Goal: Task Accomplishment & Management: Complete application form

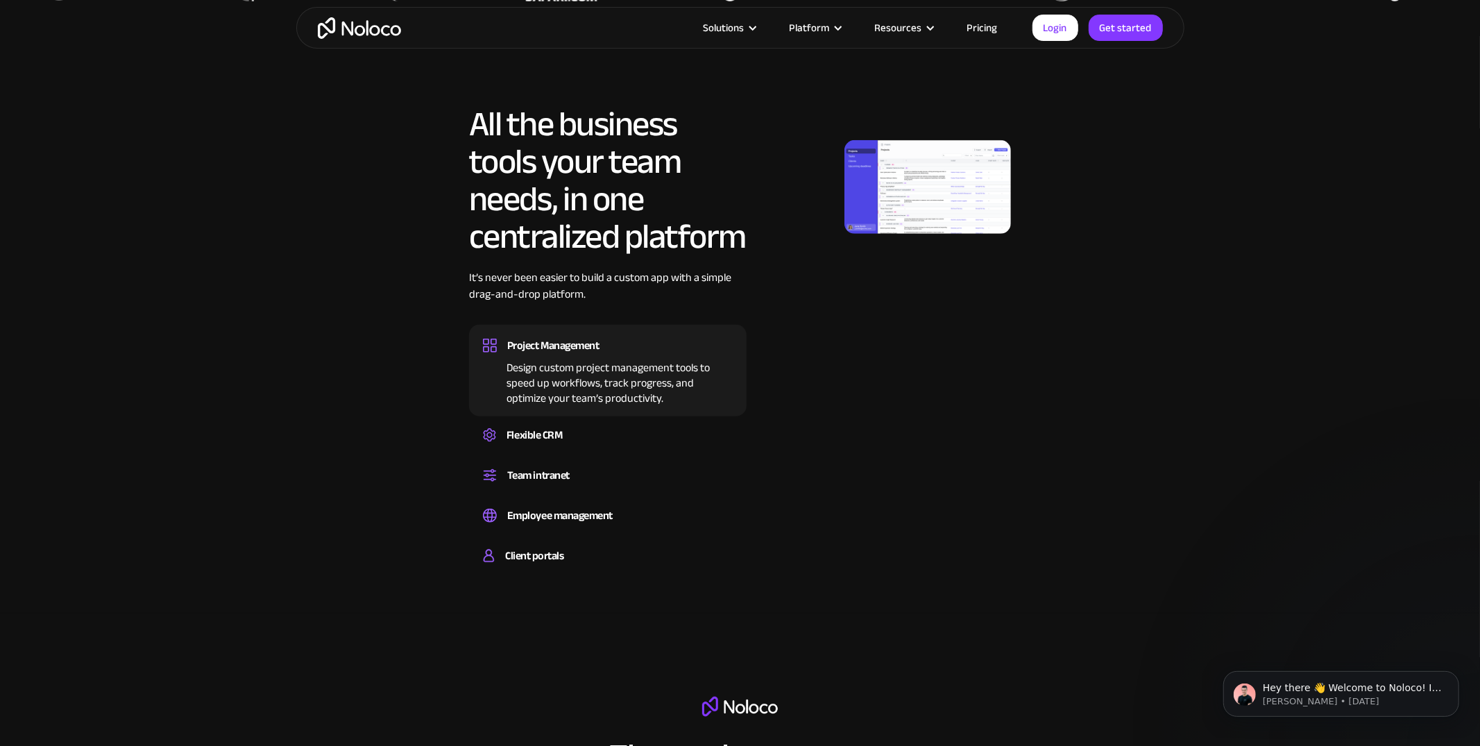
scroll to position [763, 0]
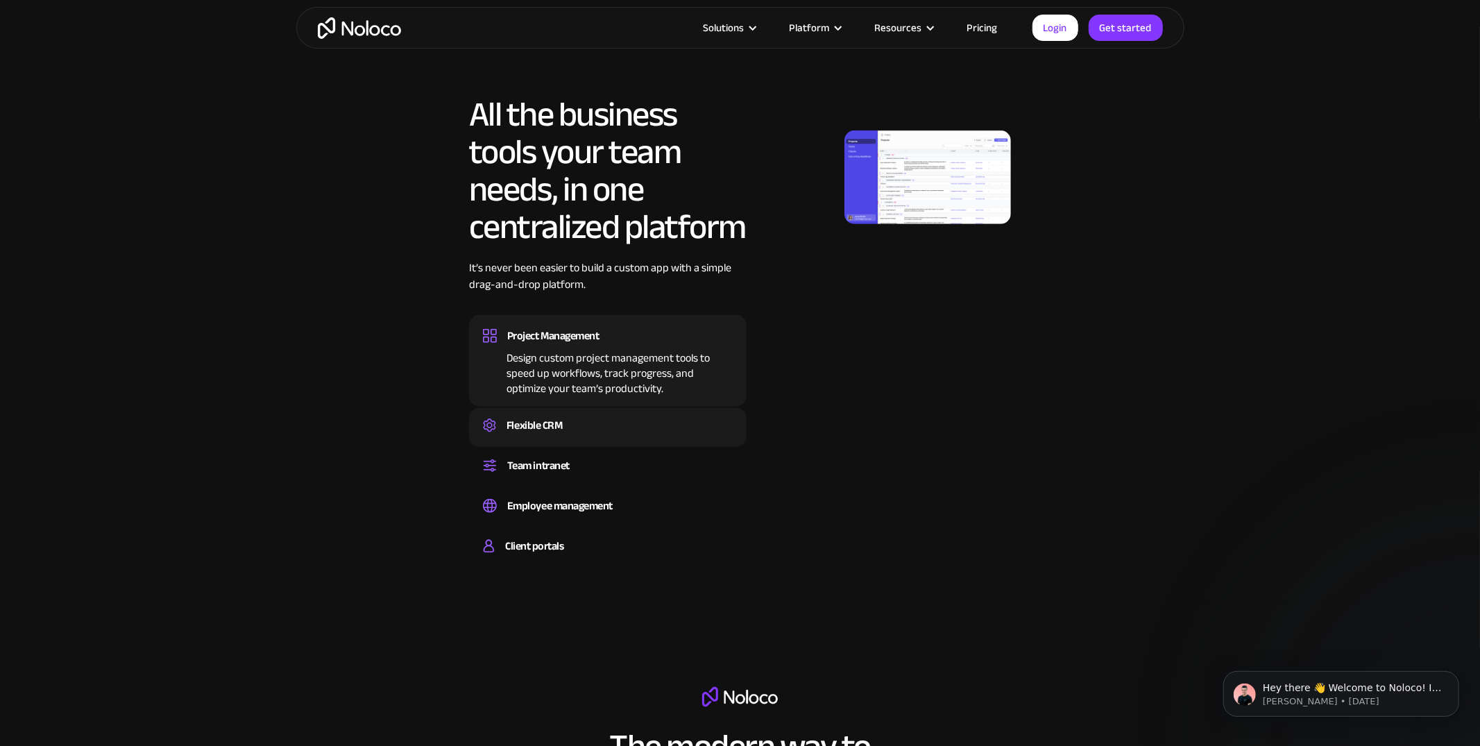
click at [543, 422] on div "Flexible CRM" at bounding box center [534, 425] width 56 height 21
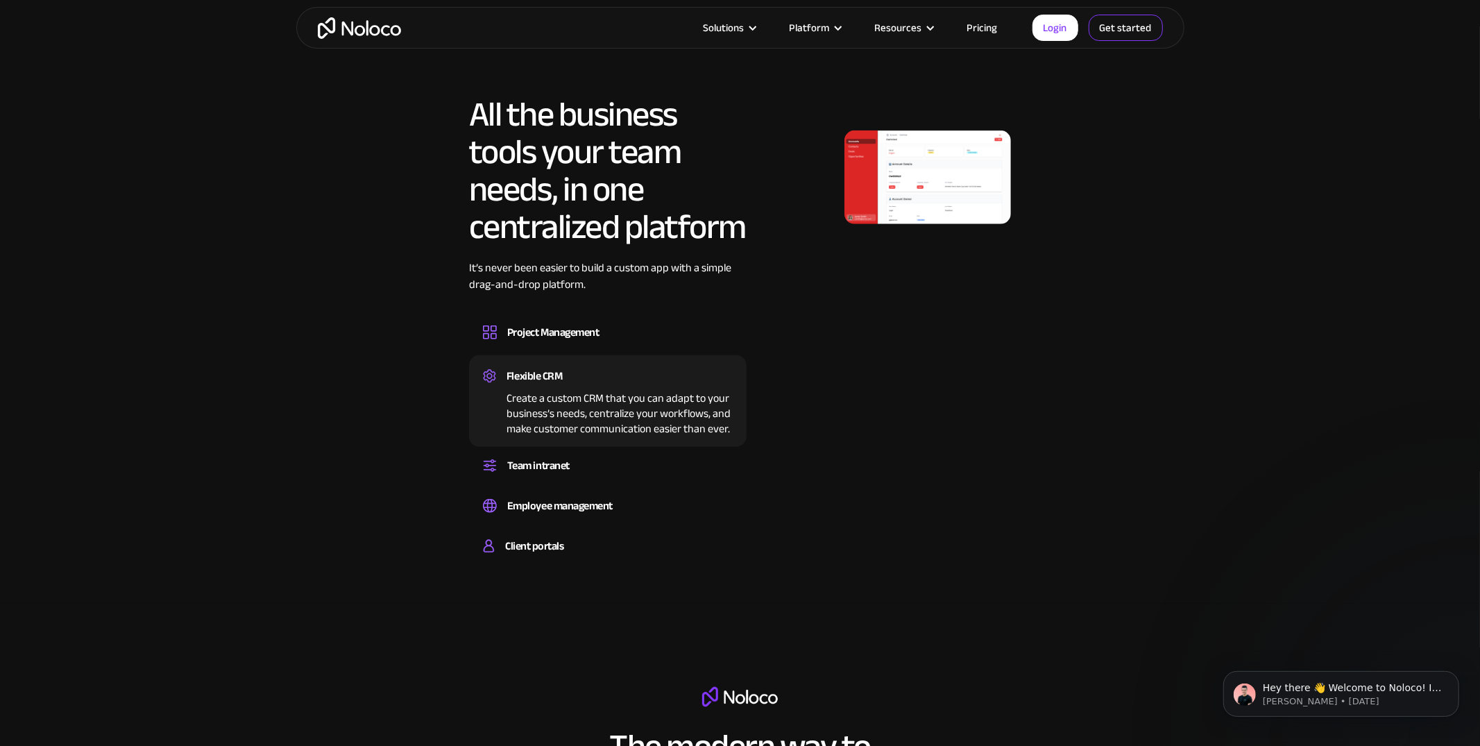
click at [1105, 30] on link "Get started" at bounding box center [1126, 28] width 74 height 26
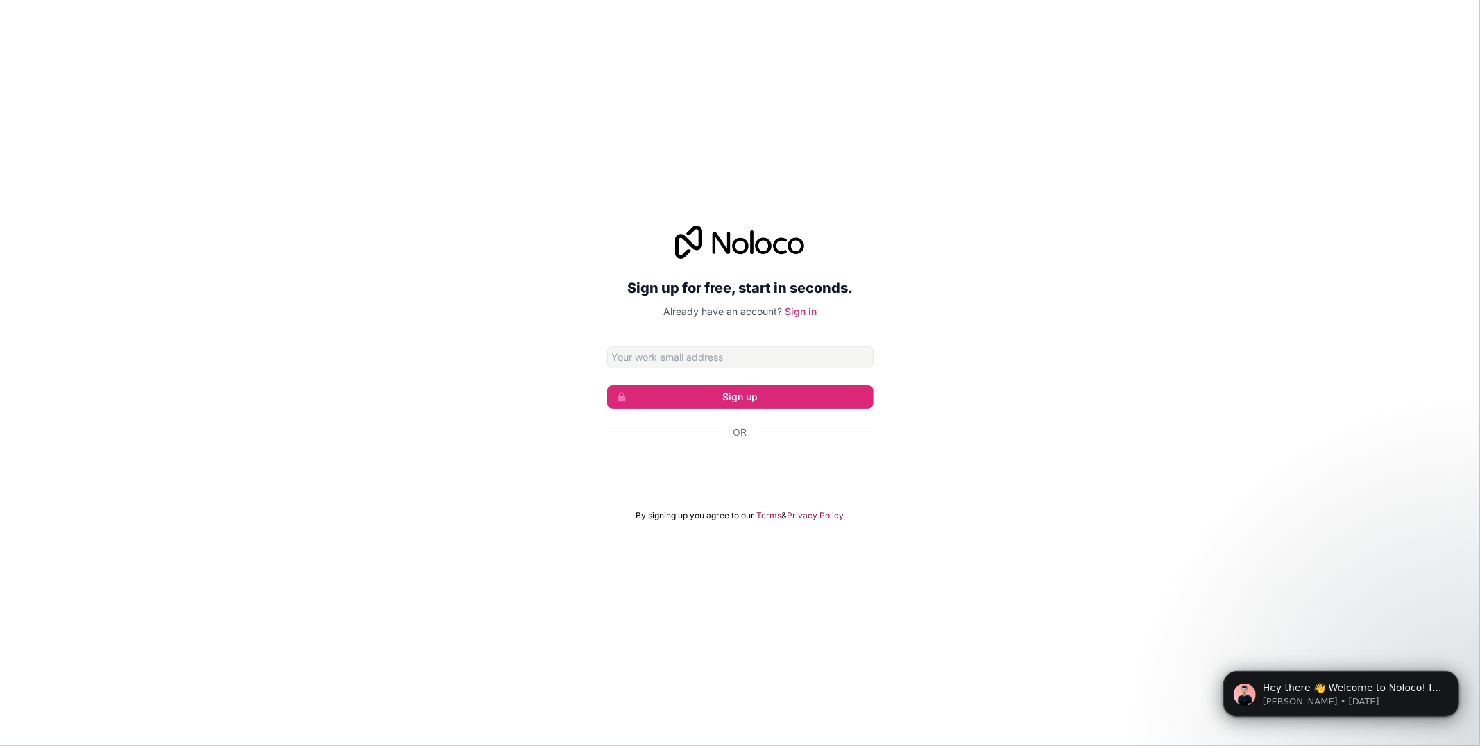
click at [717, 366] on input "Email address" at bounding box center [740, 357] width 266 height 22
type input "sebastian@eliticsconsulting.com"
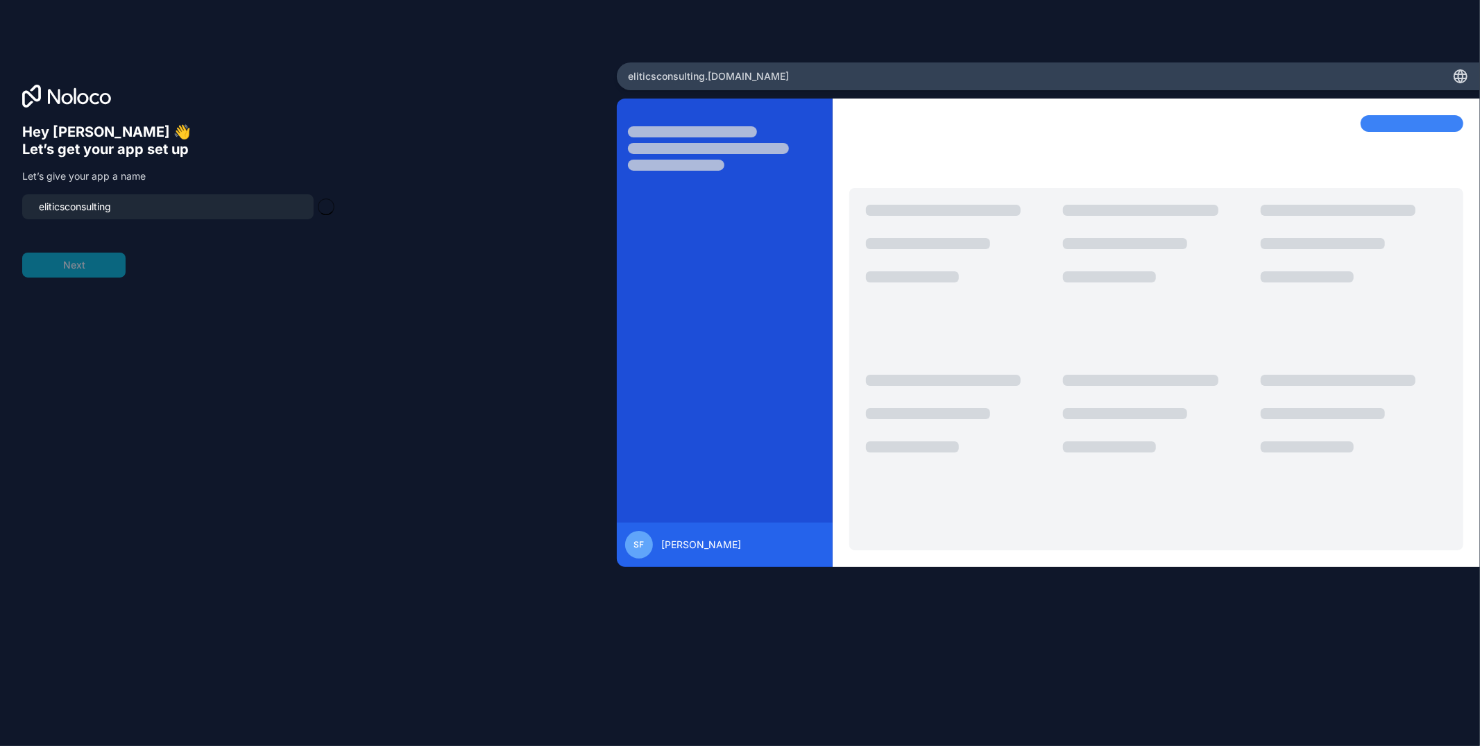
click at [827, 477] on div at bounding box center [725, 341] width 216 height 452
click at [118, 205] on input "eliticsconsulting" at bounding box center [168, 206] width 275 height 19
type input "elitelistings"
click at [102, 265] on button "Next" at bounding box center [73, 265] width 103 height 25
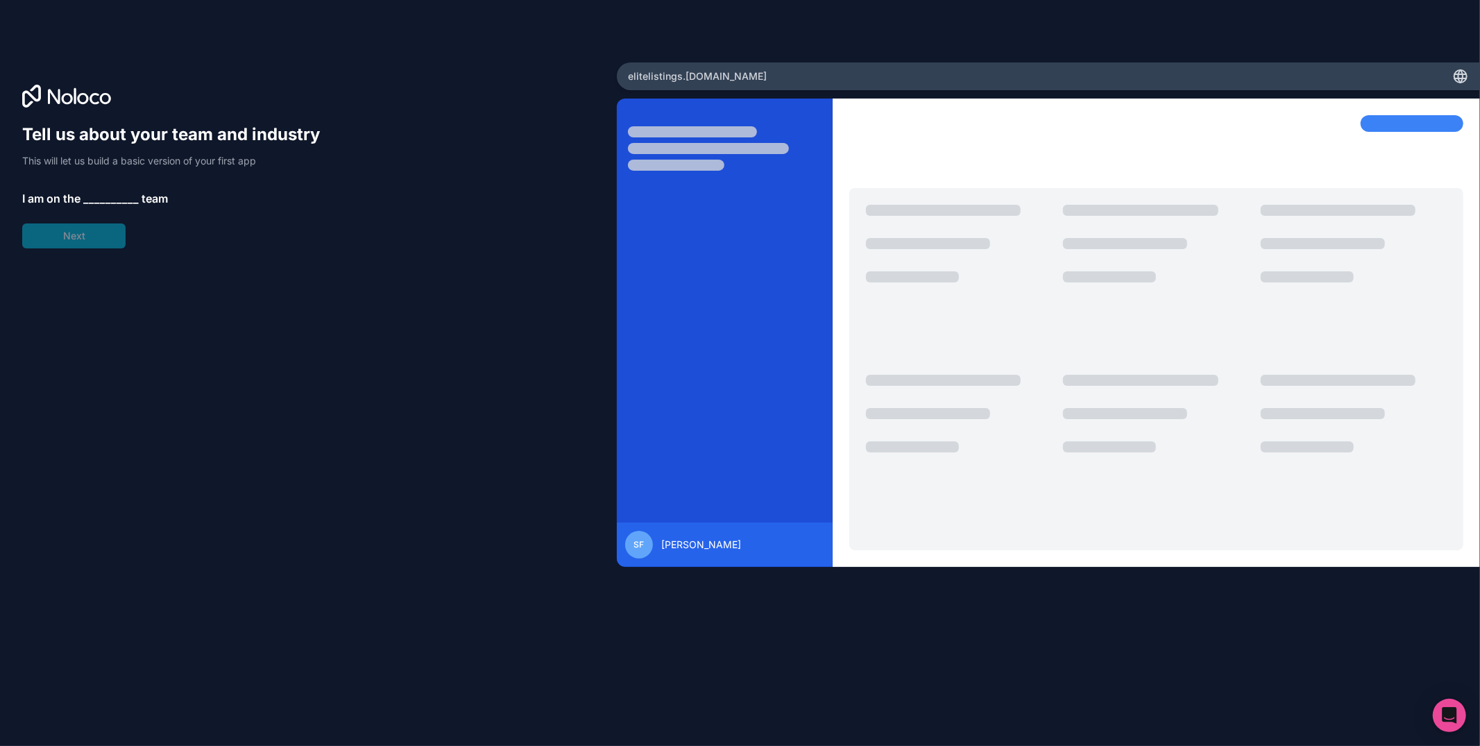
click at [112, 193] on span "__________" at bounding box center [111, 198] width 56 height 17
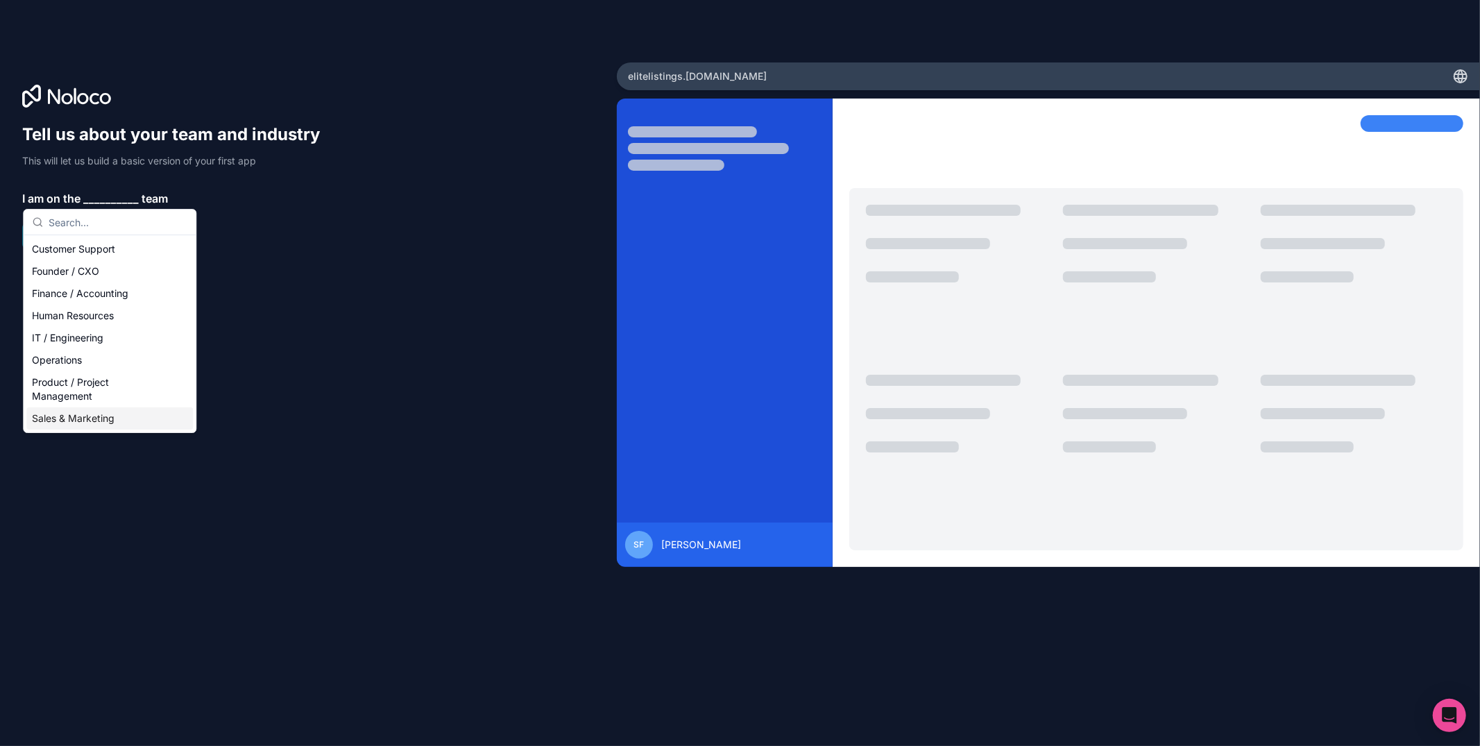
click at [111, 423] on div "Sales & Marketing" at bounding box center [109, 418] width 167 height 22
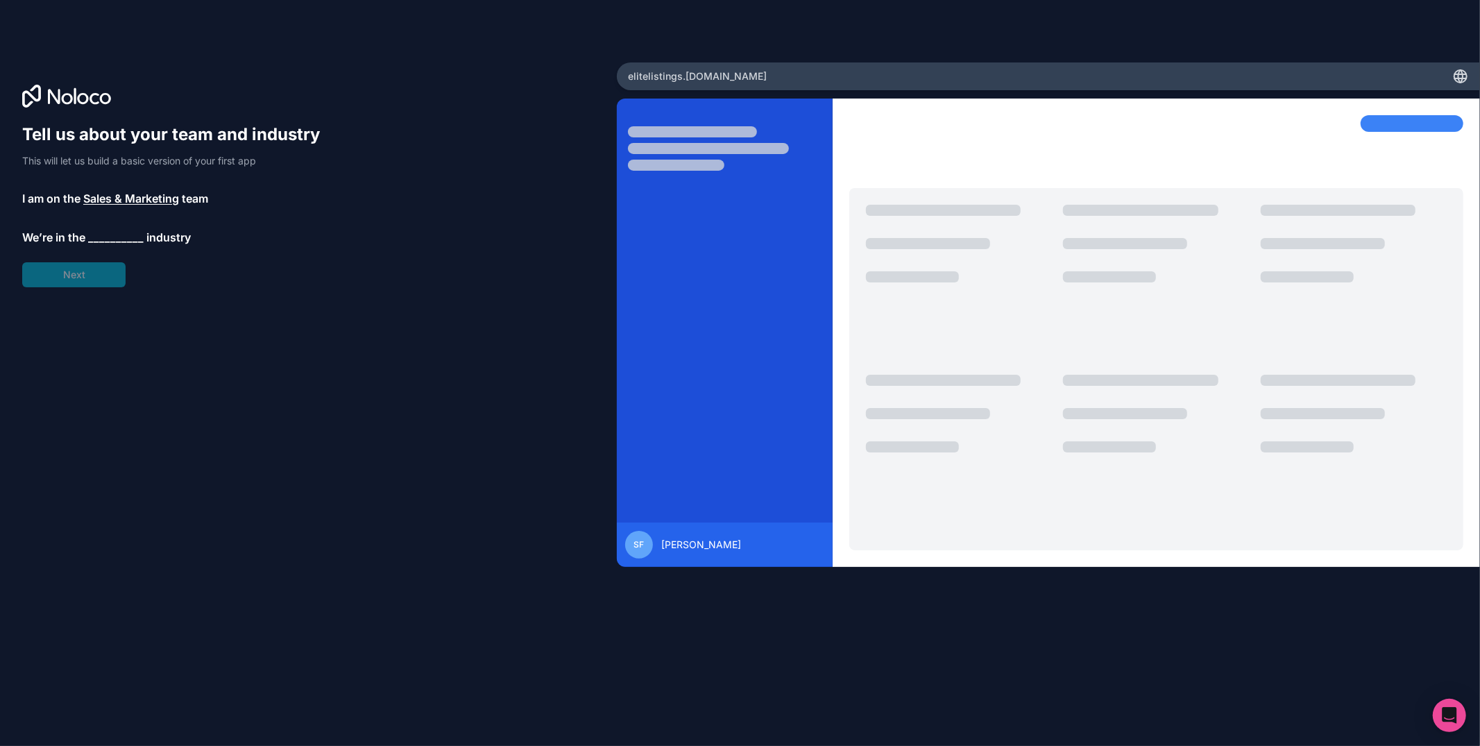
click at [112, 240] on span "__________" at bounding box center [116, 237] width 56 height 17
type input "real"
click at [95, 288] on div "Real Estate" at bounding box center [114, 289] width 167 height 22
click at [117, 271] on span "__________" at bounding box center [104, 276] width 56 height 17
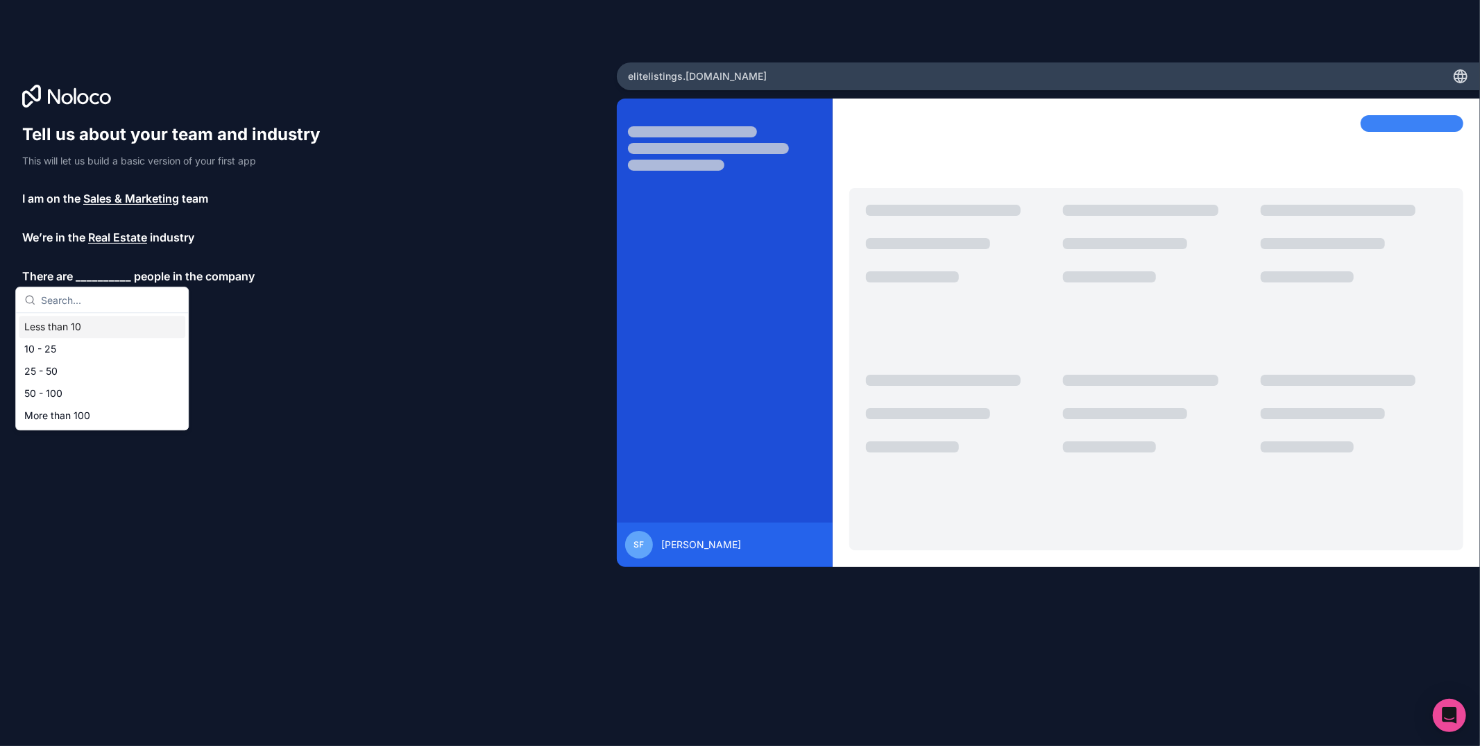
click at [106, 318] on div "Less than 10" at bounding box center [102, 327] width 167 height 22
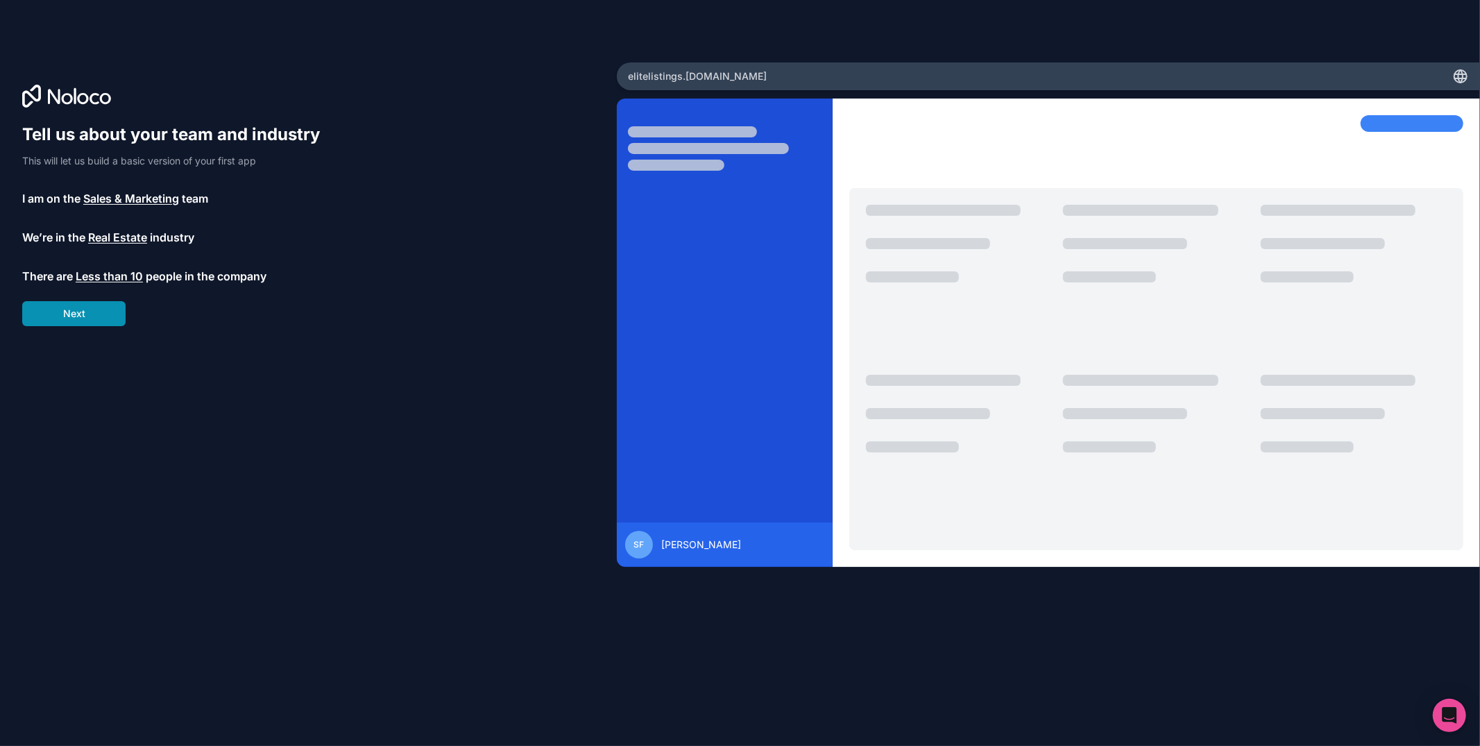
click at [105, 314] on button "Next" at bounding box center [73, 313] width 103 height 25
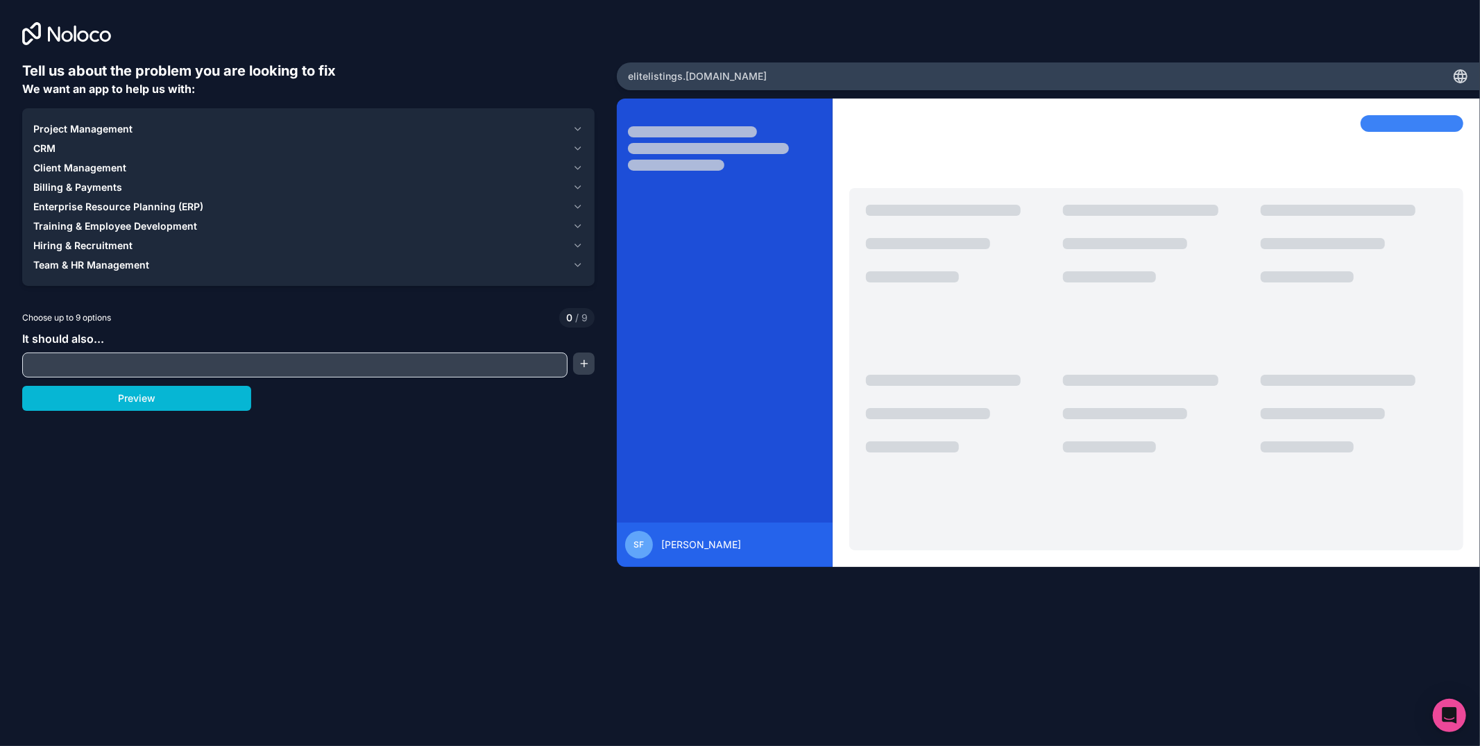
click at [167, 363] on input "text" at bounding box center [295, 364] width 538 height 19
click at [162, 400] on button "Preview" at bounding box center [136, 398] width 229 height 25
click at [193, 170] on div "Client Management" at bounding box center [300, 168] width 534 height 14
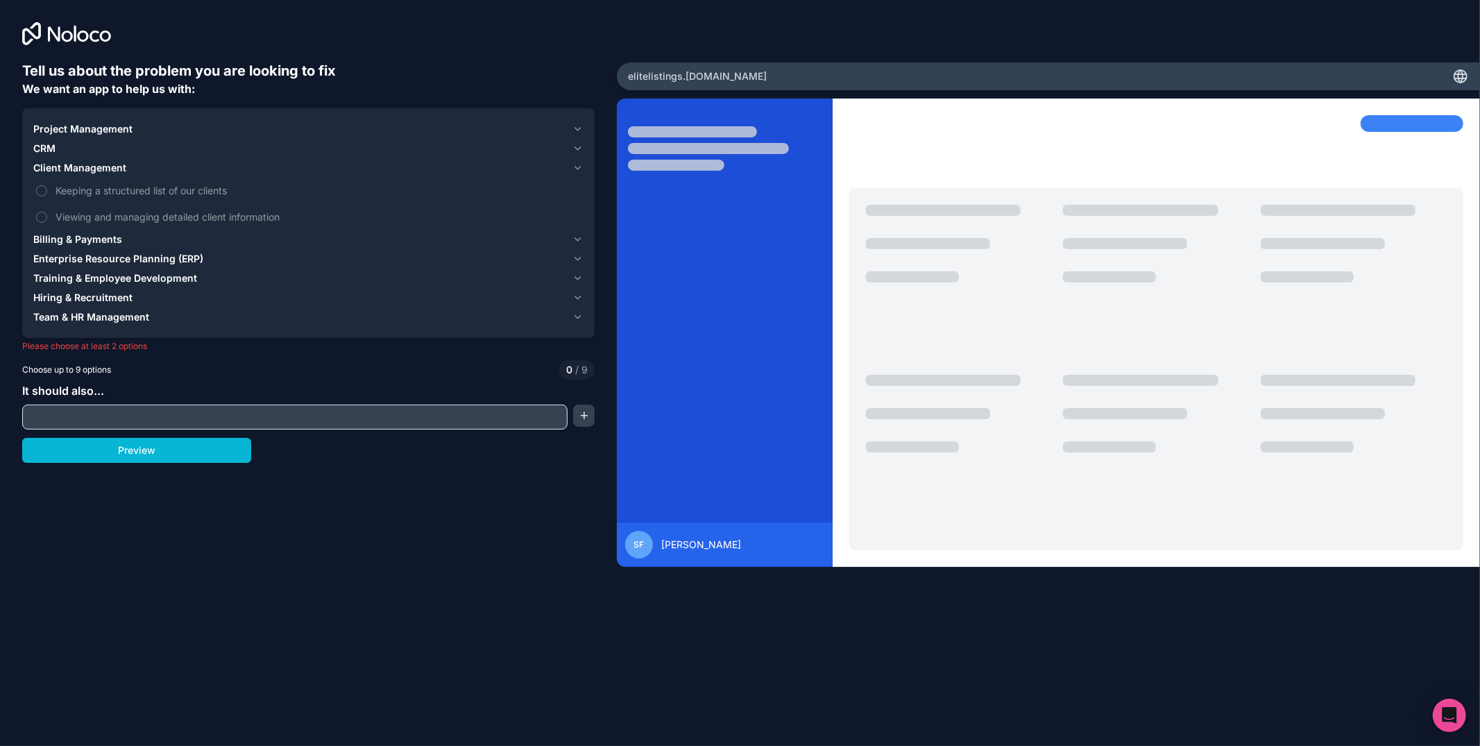
click at [203, 139] on button "CRM" at bounding box center [308, 148] width 550 height 19
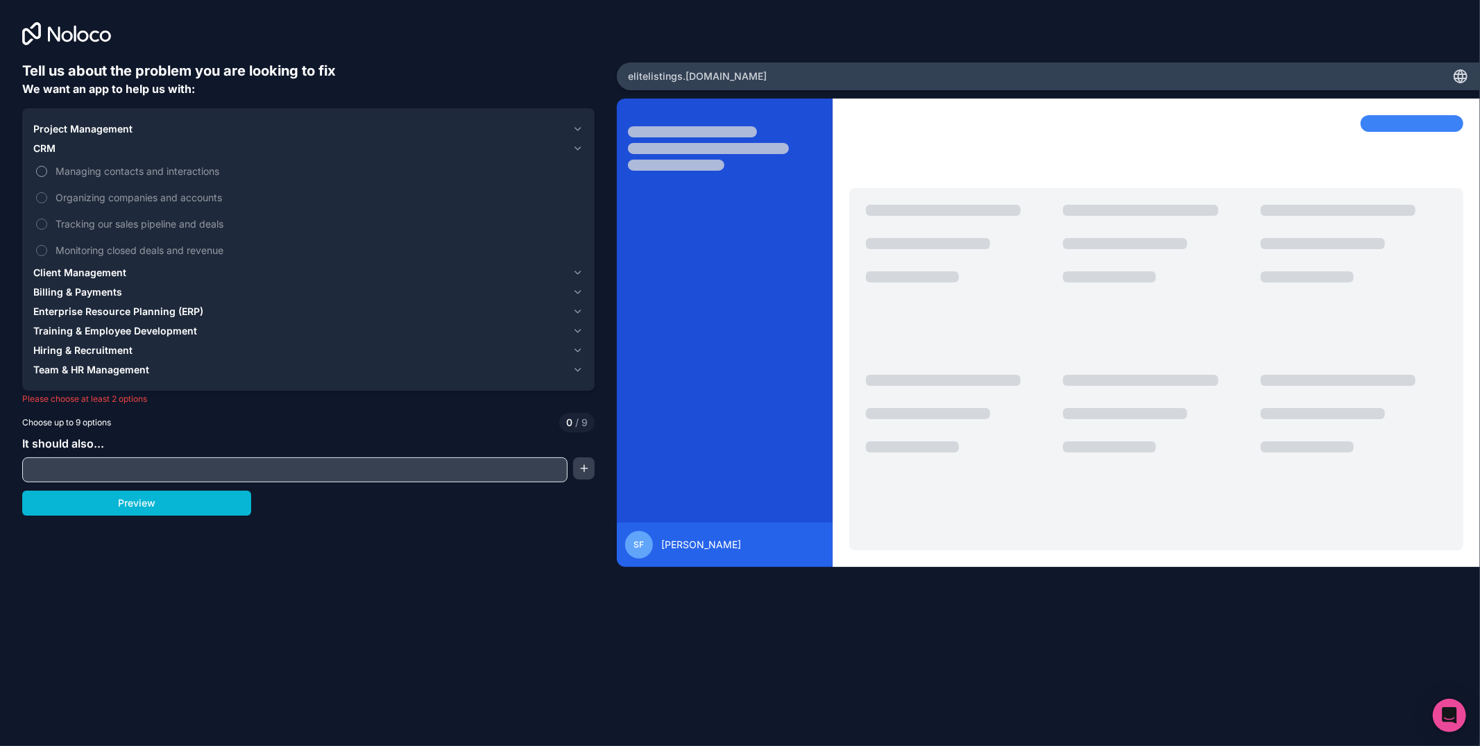
click at [194, 172] on span "Managing contacts and interactions" at bounding box center [318, 171] width 525 height 15
click at [47, 172] on button "Managing contacts and interactions" at bounding box center [41, 171] width 11 height 11
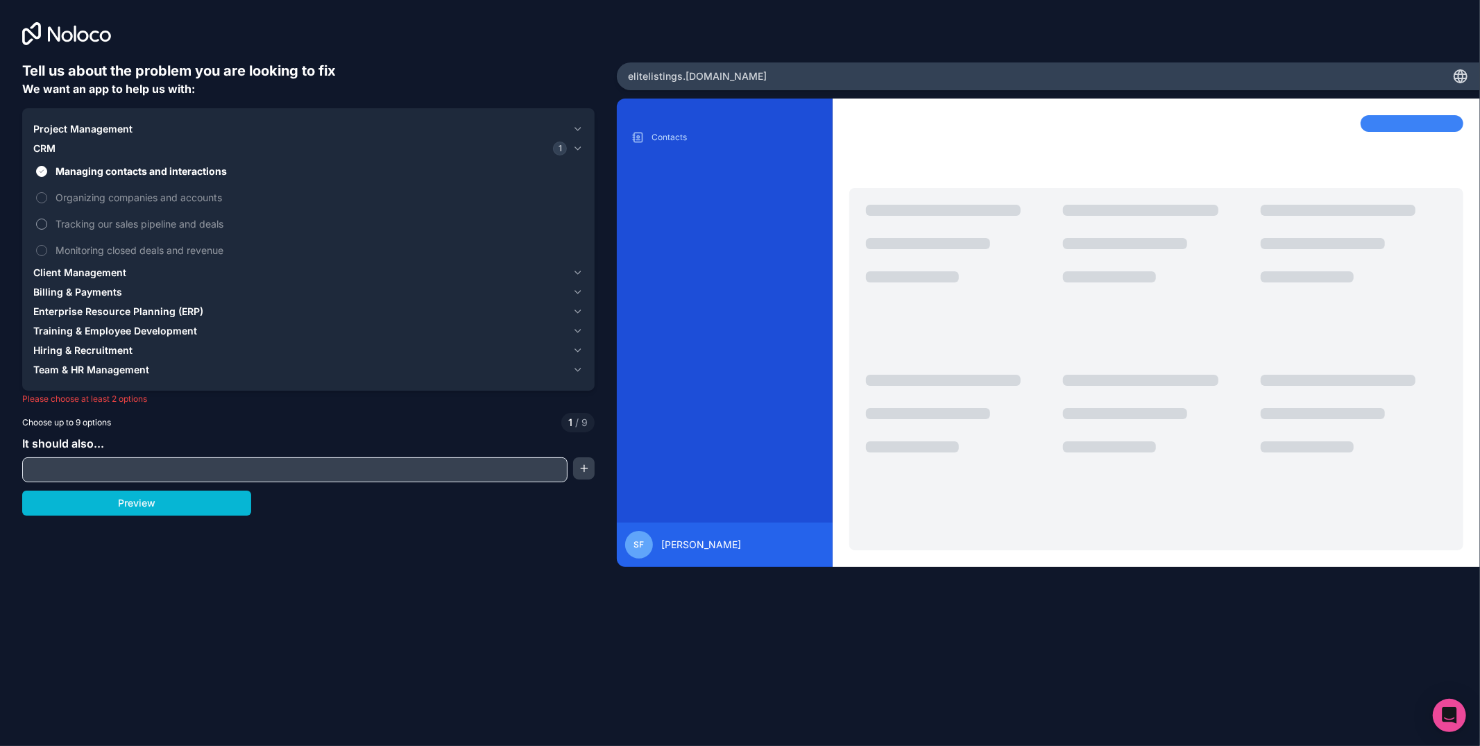
click at [183, 213] on label "Tracking our sales pipeline and deals" at bounding box center [308, 224] width 550 height 26
click at [47, 219] on button "Tracking our sales pipeline and deals" at bounding box center [41, 224] width 11 height 11
click at [179, 247] on span "Monitoring closed deals and revenue" at bounding box center [318, 250] width 525 height 15
click at [47, 247] on button "Monitoring closed deals and revenue" at bounding box center [41, 250] width 11 height 11
click at [193, 270] on div "Client Management" at bounding box center [300, 273] width 534 height 14
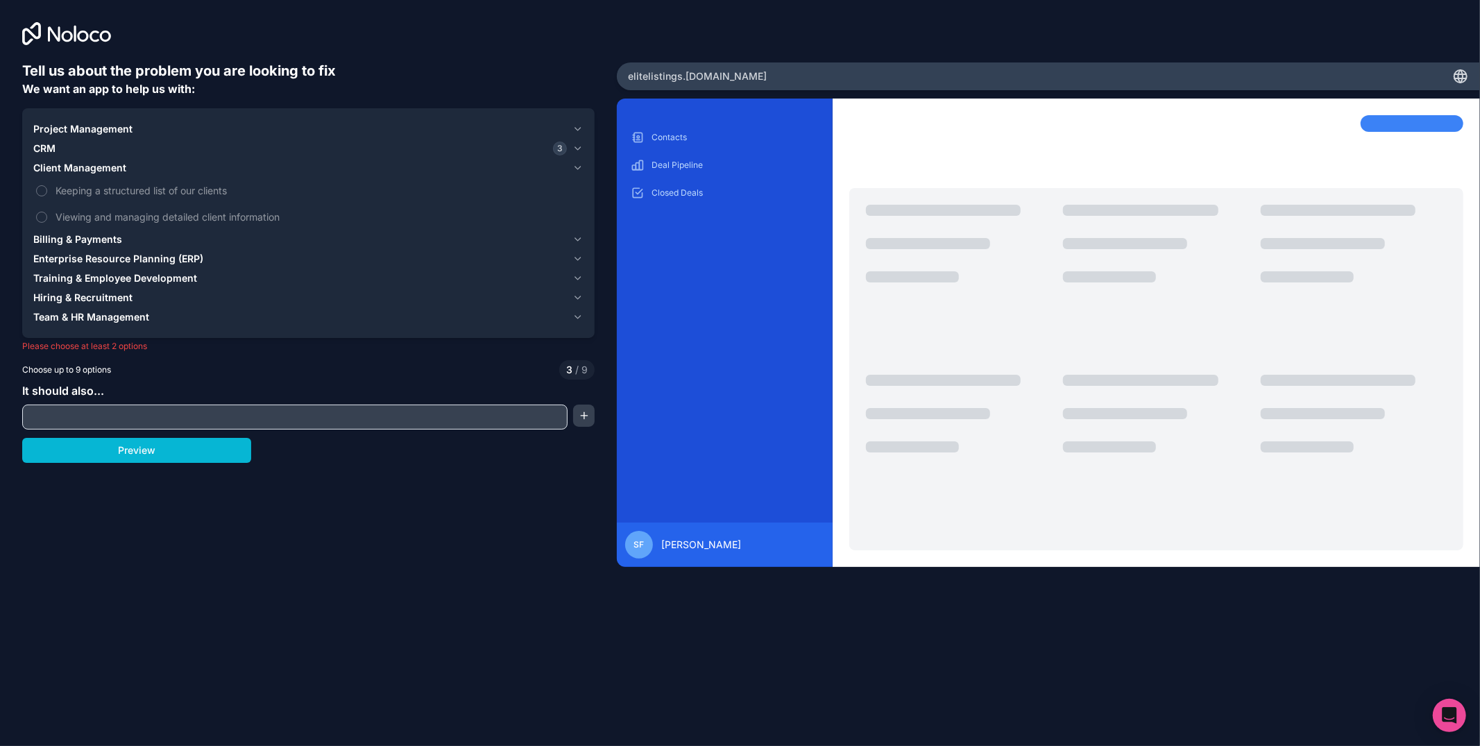
click at [218, 275] on div "Training & Employee Development" at bounding box center [300, 278] width 534 height 14
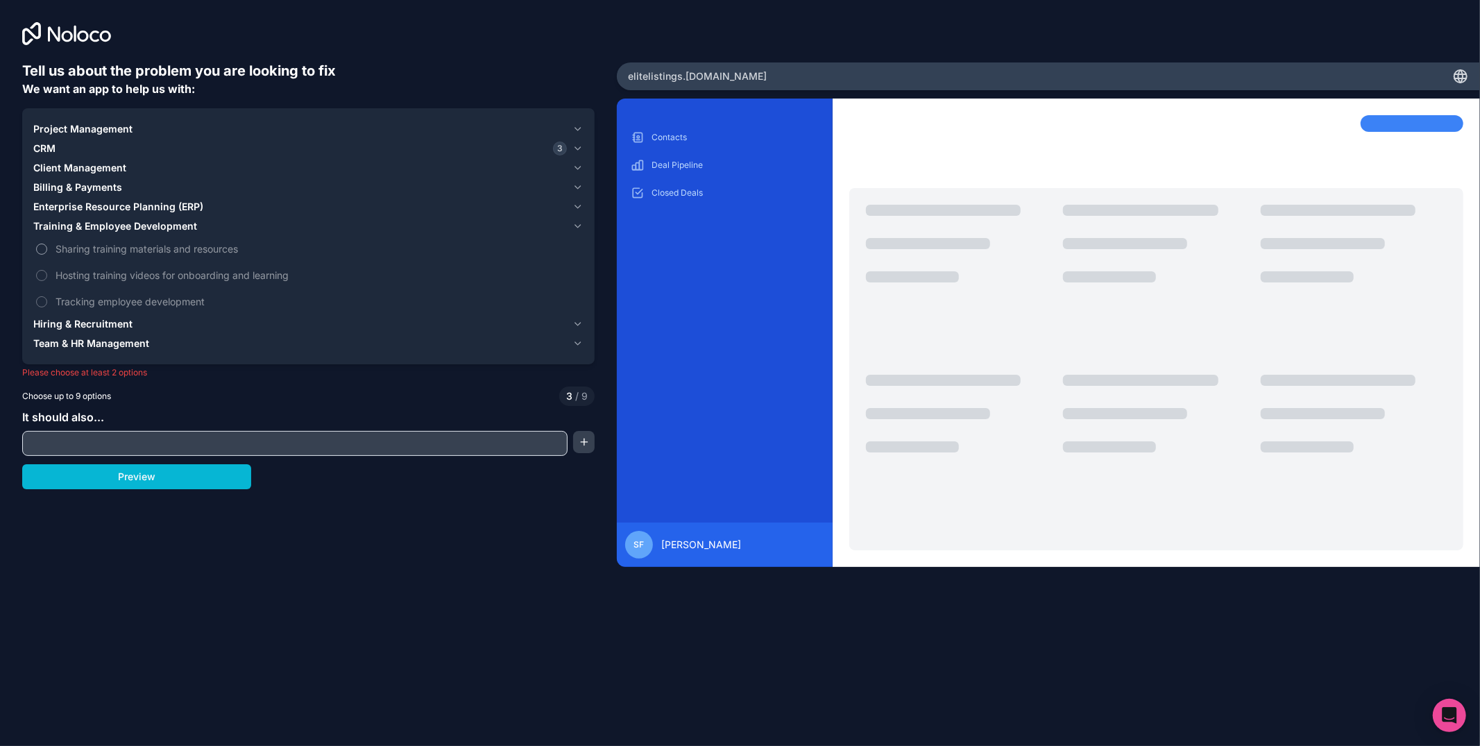
click at [144, 248] on span "Sharing training materials and resources" at bounding box center [318, 248] width 525 height 15
click at [47, 248] on button "Sharing training materials and resources" at bounding box center [41, 249] width 11 height 11
click at [151, 270] on span "Hosting training videos for onboarding and learning" at bounding box center [318, 275] width 525 height 15
click at [47, 270] on button "Hosting training videos for onboarding and learning" at bounding box center [41, 275] width 11 height 11
click at [155, 341] on div "Team & HR Management" at bounding box center [300, 343] width 534 height 14
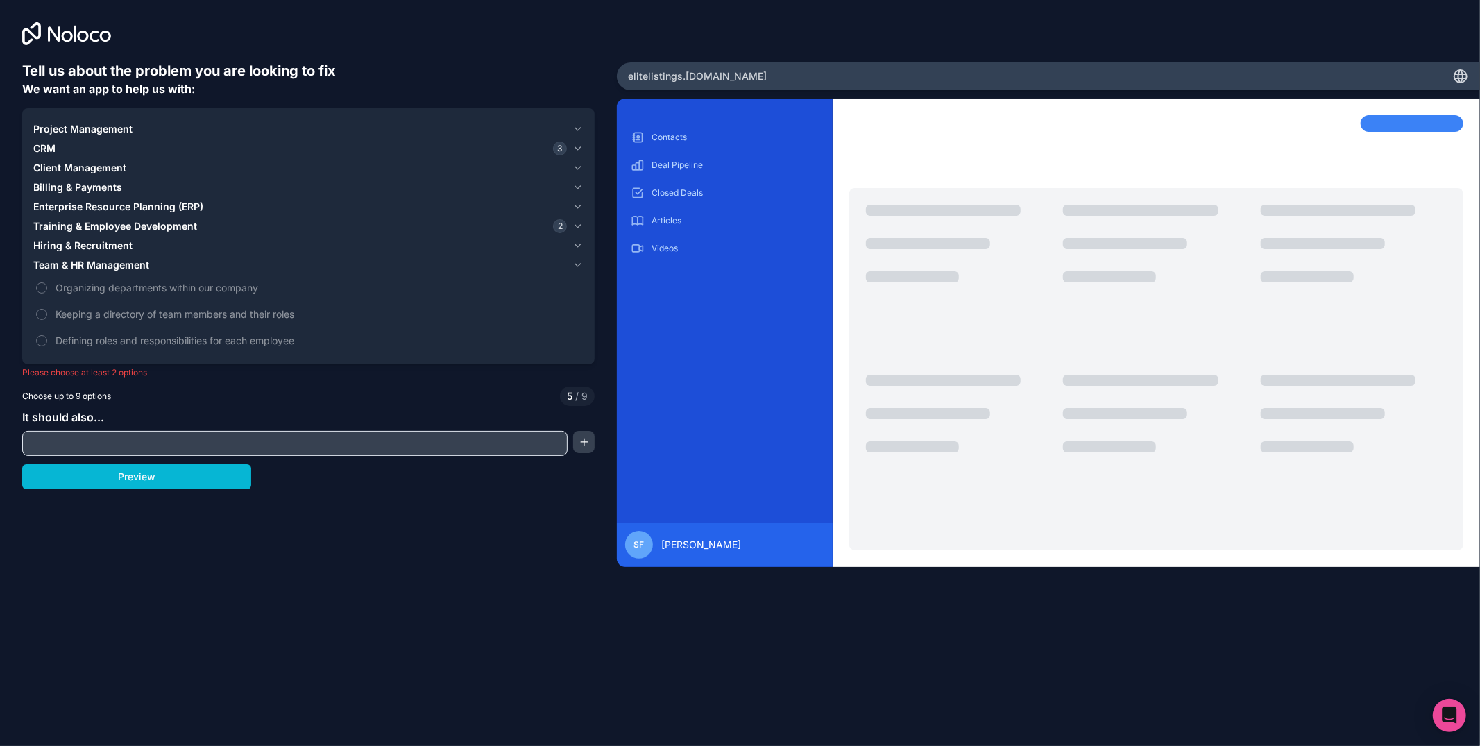
click at [176, 247] on div "Hiring & Recruitment" at bounding box center [300, 246] width 534 height 14
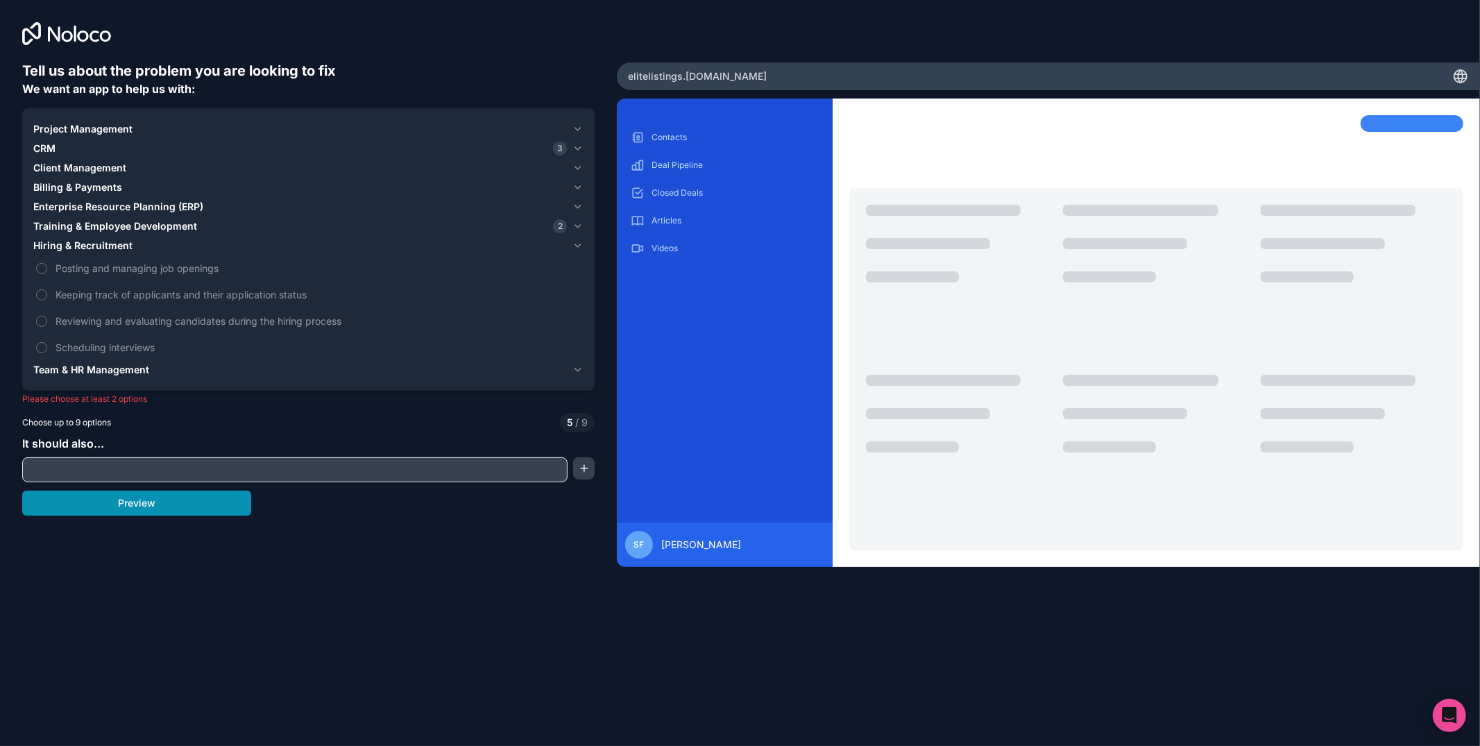
click at [135, 502] on button "Preview" at bounding box center [136, 503] width 229 height 25
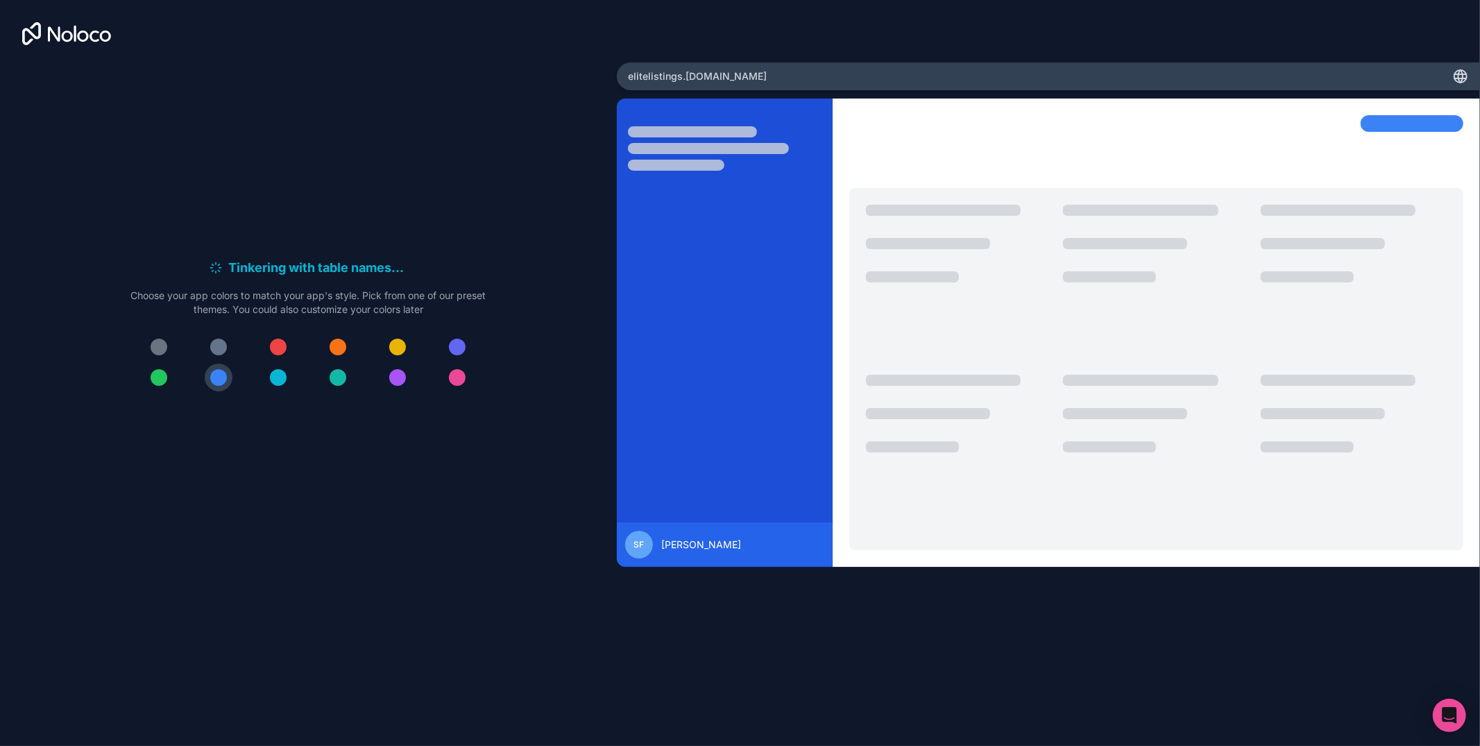
click at [155, 380] on div at bounding box center [159, 377] width 17 height 17
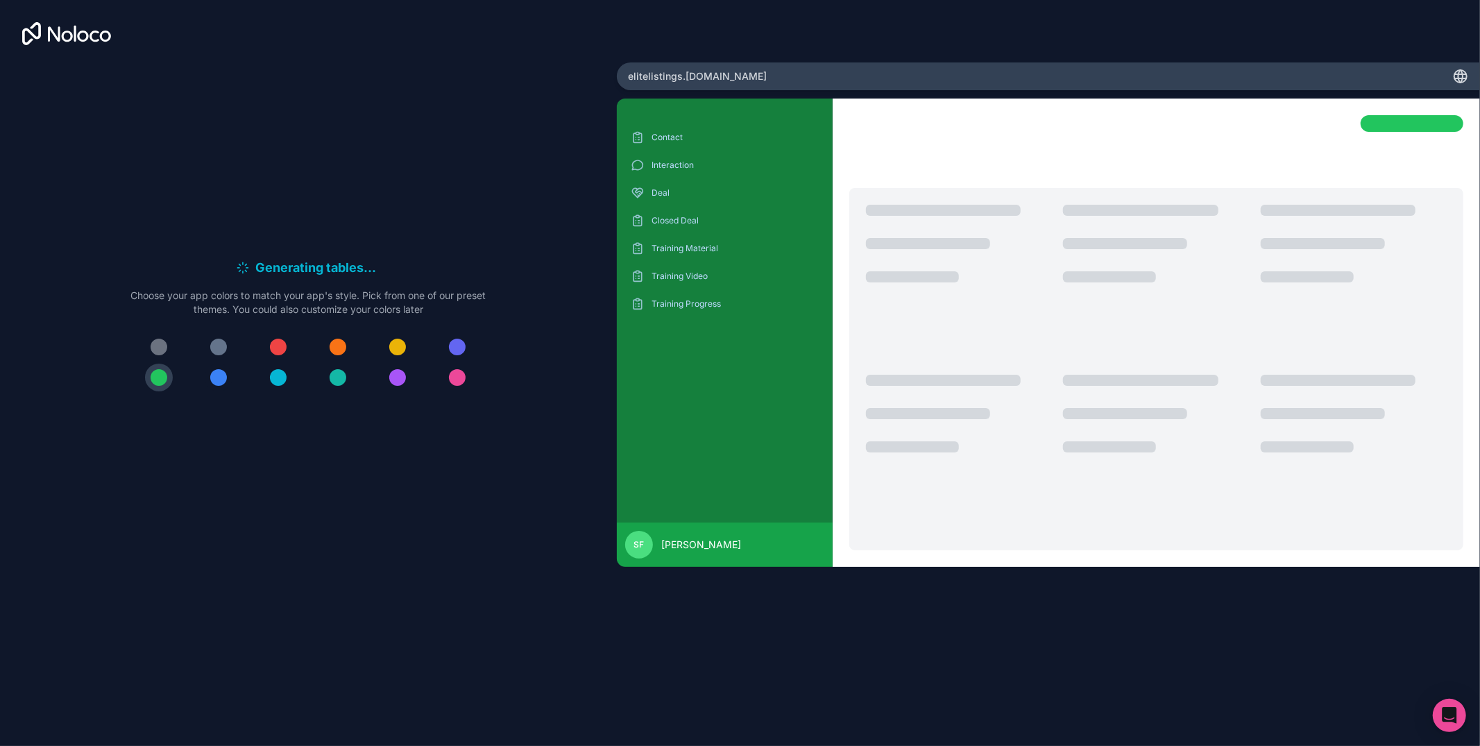
click at [223, 375] on div at bounding box center [218, 377] width 17 height 17
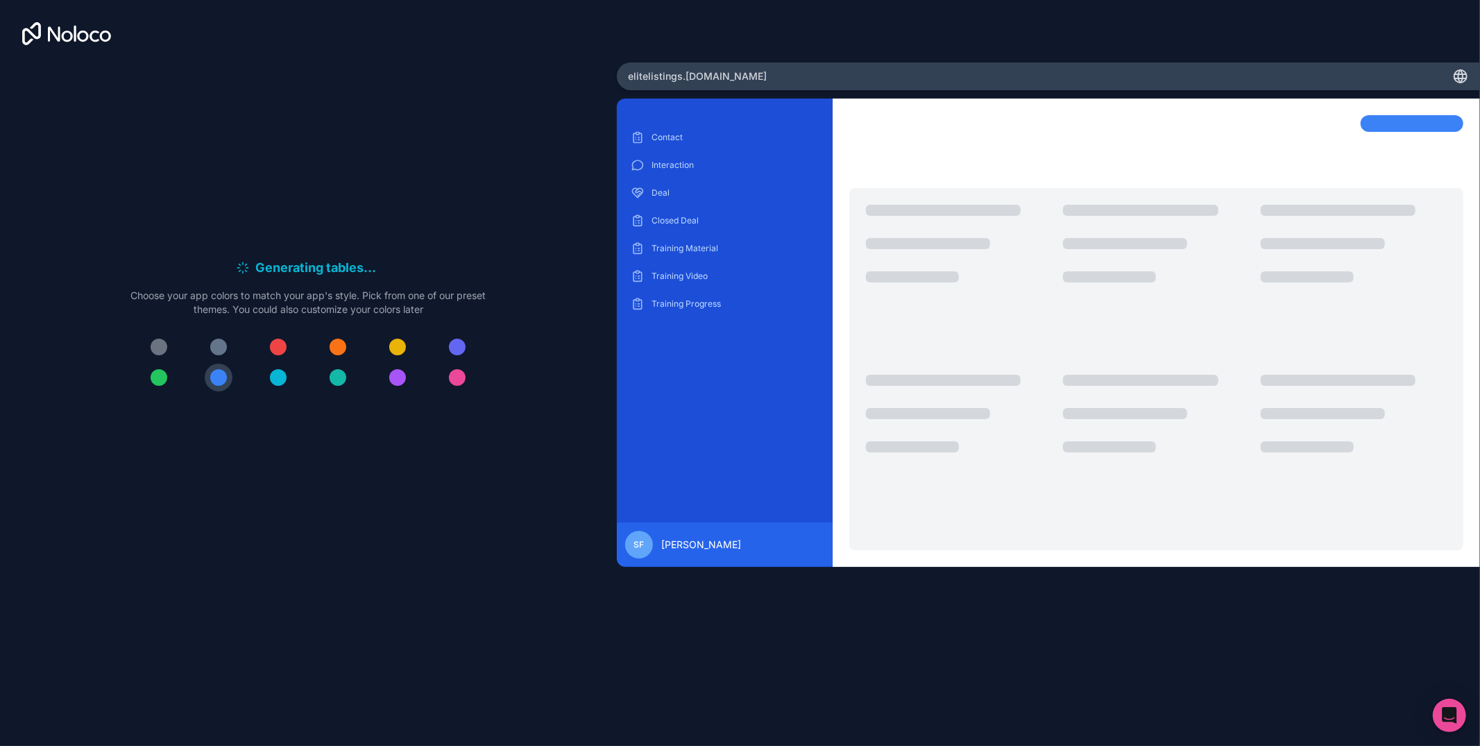
click at [495, 511] on div "Generating tables . . . Meanwhile, let's personalize it! Choose your app colors…" at bounding box center [308, 330] width 572 height 538
click at [224, 348] on div at bounding box center [218, 347] width 17 height 17
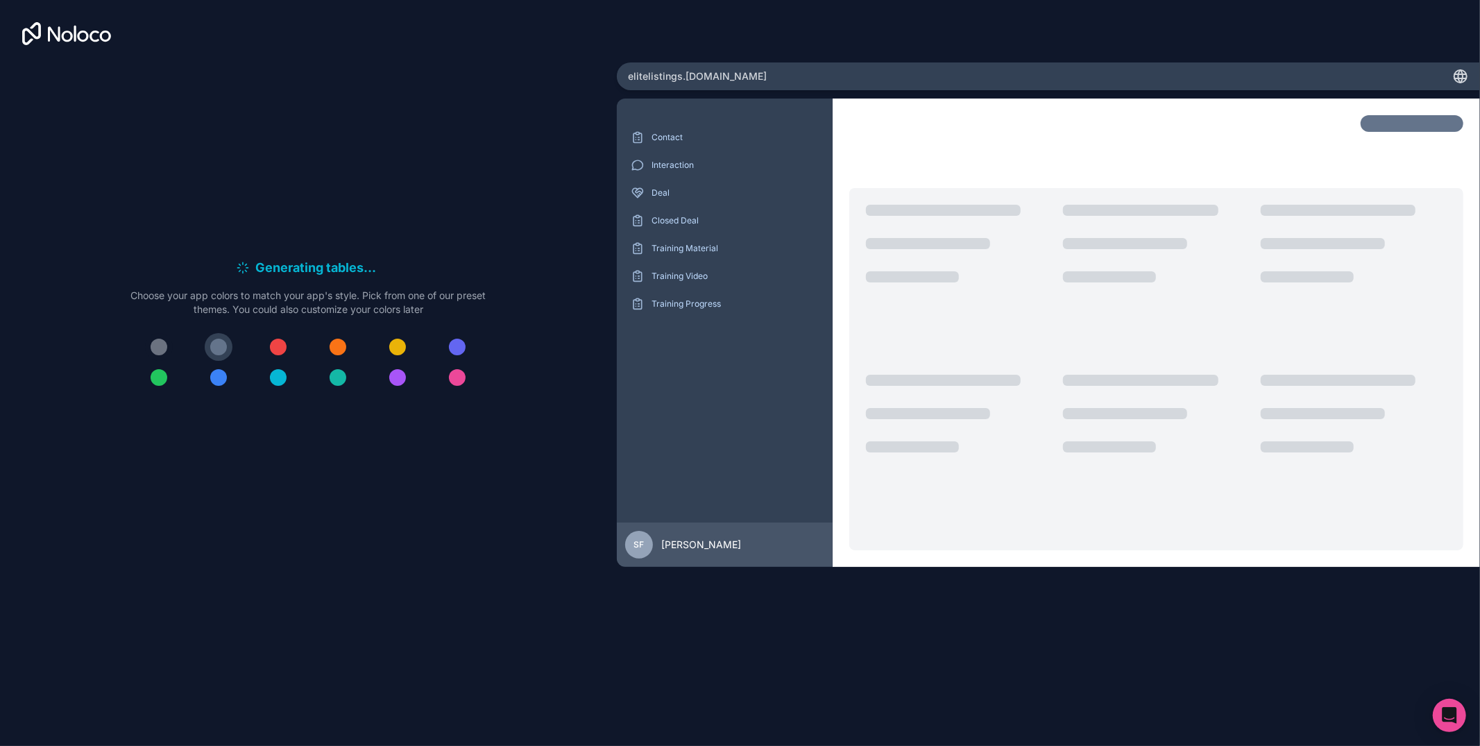
click at [151, 348] on div at bounding box center [159, 347] width 17 height 17
click at [221, 348] on div at bounding box center [218, 347] width 17 height 17
click at [396, 382] on div at bounding box center [397, 377] width 17 height 17
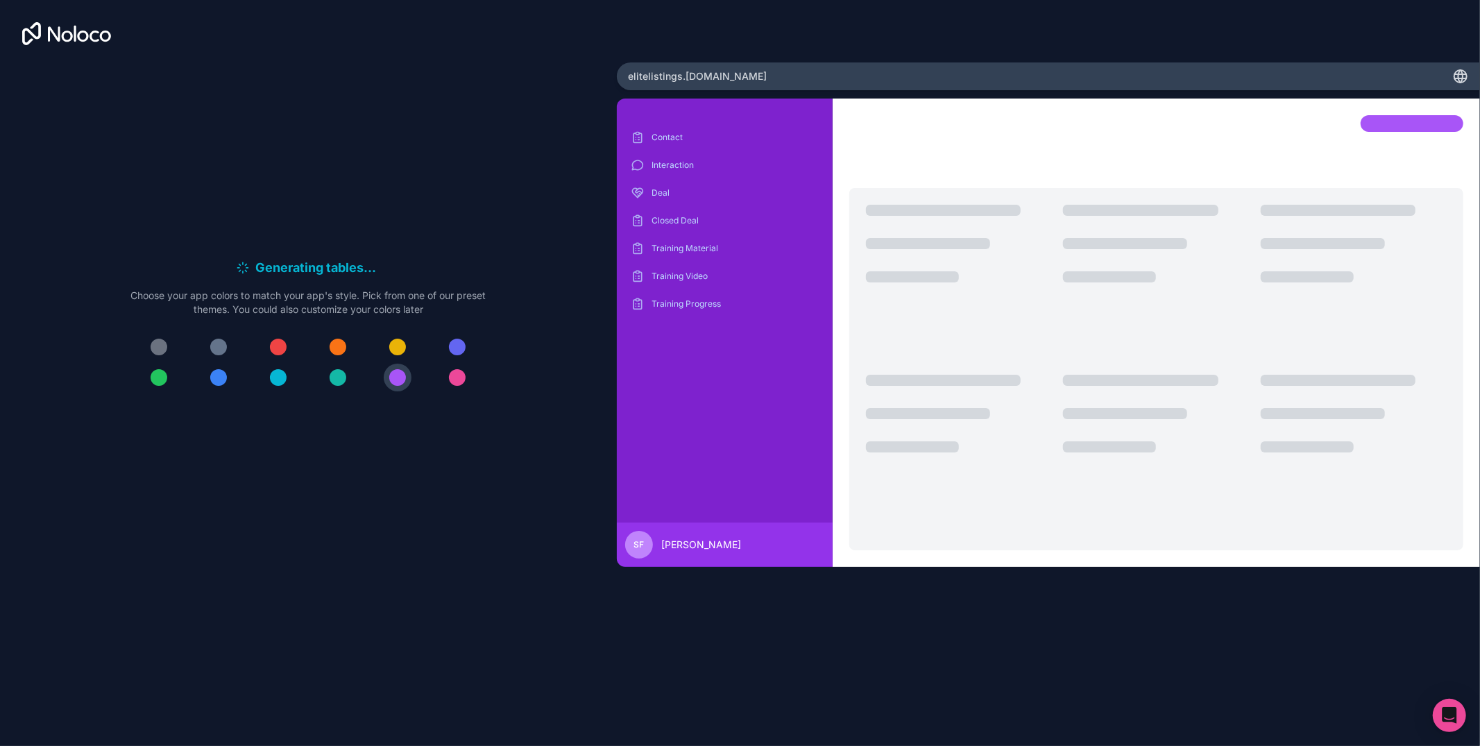
click at [203, 351] on div at bounding box center [307, 362] width 355 height 58
click at [214, 351] on div at bounding box center [218, 347] width 17 height 17
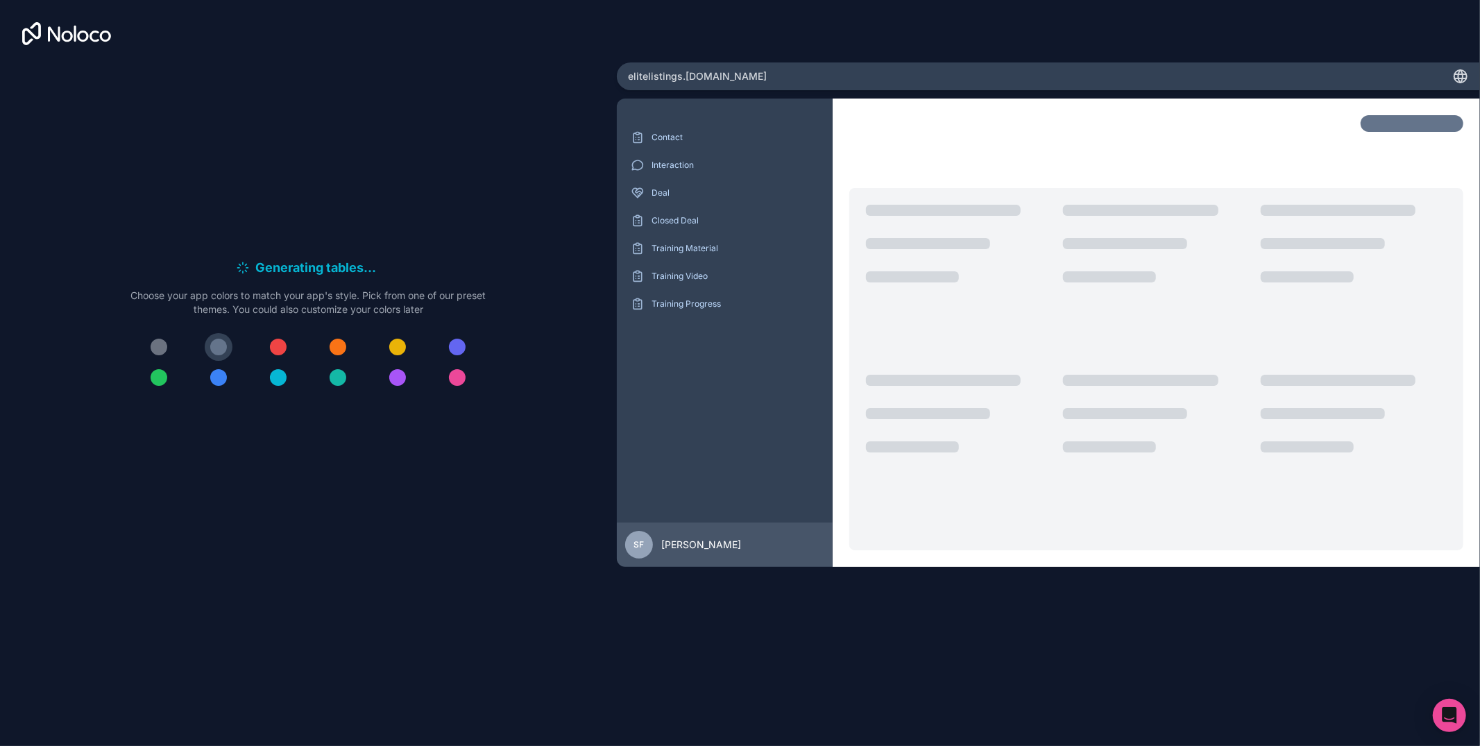
click at [340, 435] on div "Generating tables . . . Meanwhile, let's personalize it! Choose your app colors…" at bounding box center [308, 330] width 572 height 538
click at [726, 219] on p "Closed Deal" at bounding box center [734, 220] width 167 height 11
click at [352, 631] on div "Generating record views . . . Meanwhile, let's personalize it! Choose your app …" at bounding box center [740, 373] width 1480 height 746
click at [710, 215] on p "Closed Deal" at bounding box center [734, 220] width 167 height 11
click at [713, 245] on p "Training Material" at bounding box center [734, 248] width 167 height 11
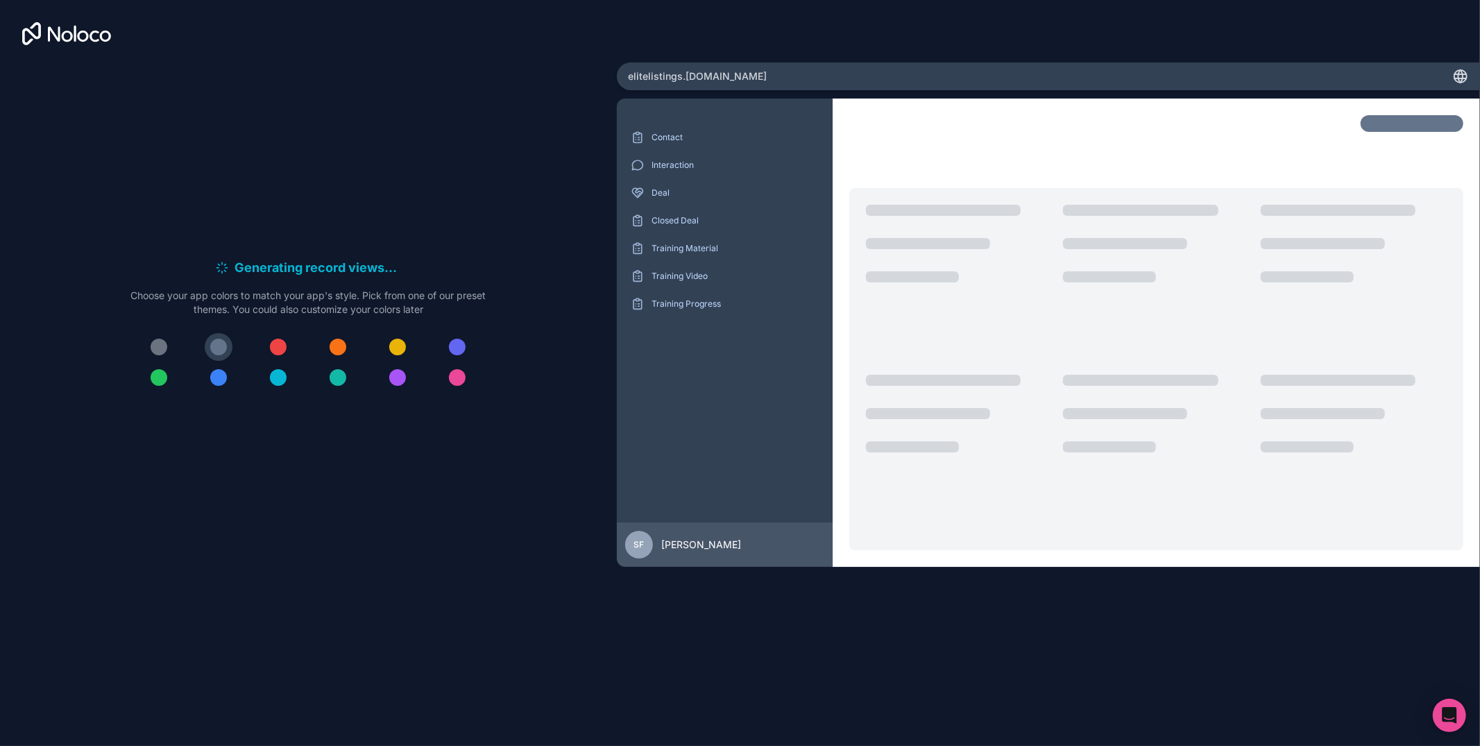
click at [702, 288] on div "Contact Interaction Deal Closed Deal Training Material Training Video Training …" at bounding box center [725, 220] width 194 height 189
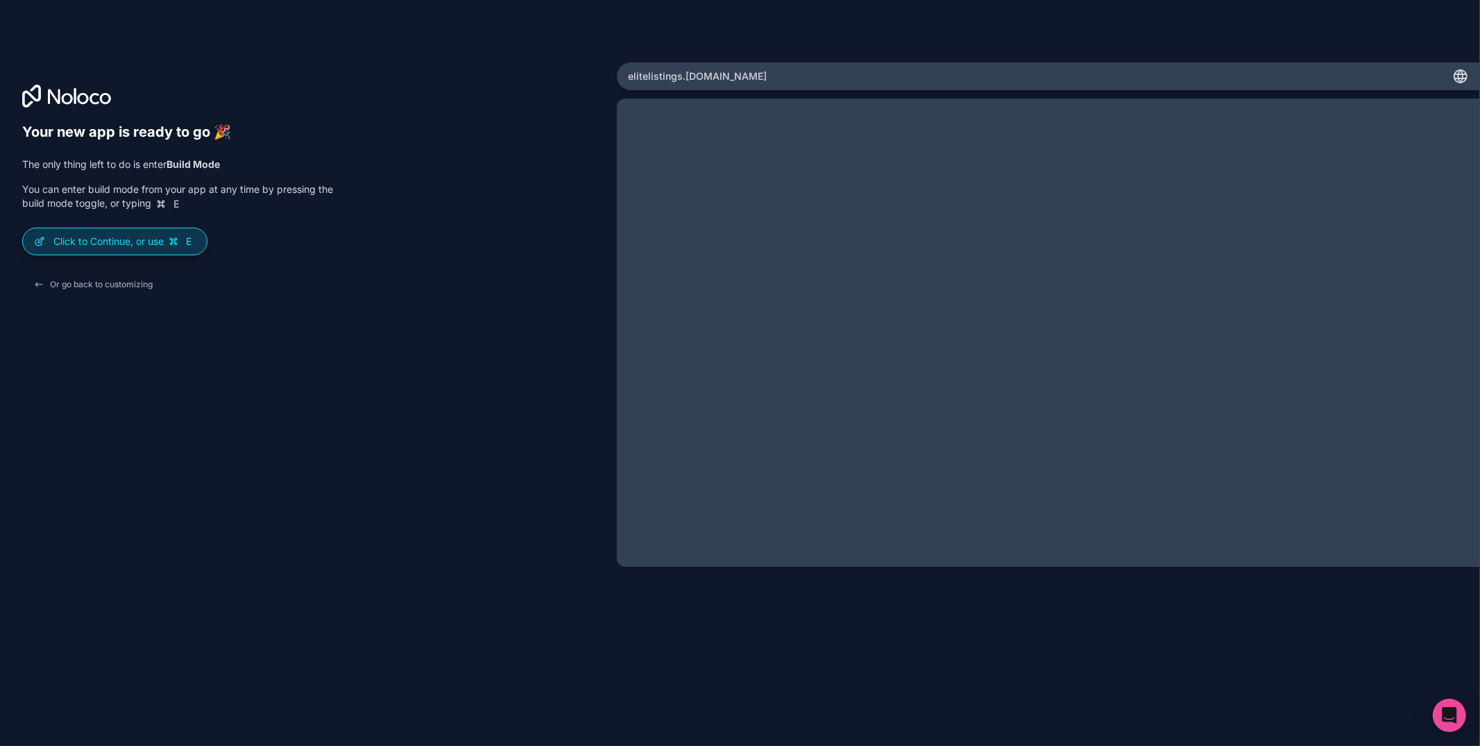
click at [136, 246] on p "Click to Continue, or use E" at bounding box center [124, 242] width 142 height 14
